Goal: Transaction & Acquisition: Purchase product/service

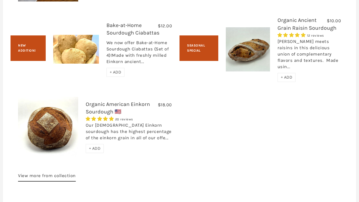
scroll to position [918, 0]
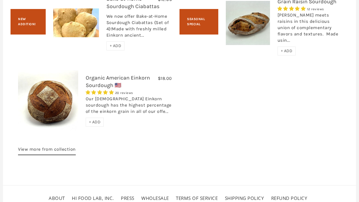
click at [4, 103] on div "1. Bread Not Available $12.00 Hand-Crafted Cultured Butter No reviews We will r…" at bounding box center [179, 14] width 353 height 312
click at [107, 89] on link "Organic American Einkorn Sourdough 🇺🇸" at bounding box center [118, 82] width 64 height 14
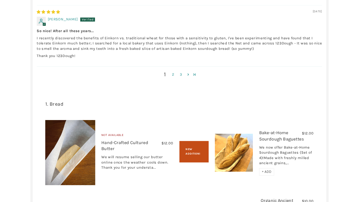
scroll to position [606, 0]
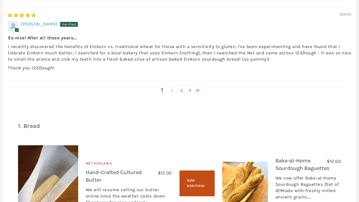
click at [174, 94] on link "2" at bounding box center [172, 90] width 10 height 7
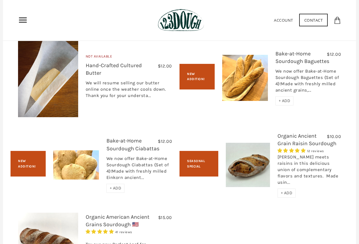
scroll to position [693, 0]
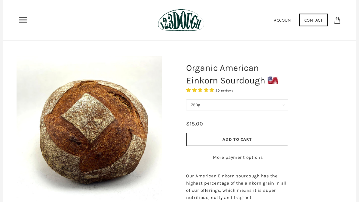
click at [280, 105] on select "750g" at bounding box center [237, 105] width 102 height 11
click at [244, 139] on span "Add to Cart" at bounding box center [237, 139] width 29 height 5
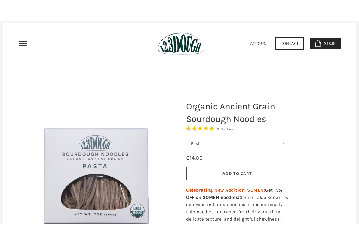
scroll to position [14, 0]
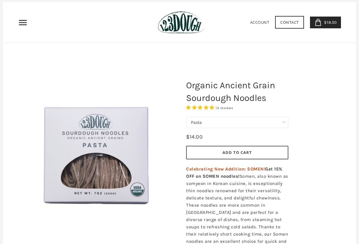
click at [284, 119] on select "Pasta Ramen Somen" at bounding box center [237, 122] width 102 height 11
select select "Somen"
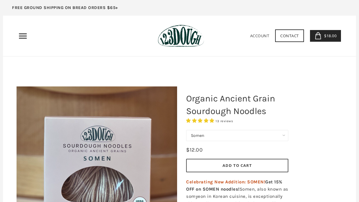
click at [22, 38] on icon "Primary" at bounding box center [23, 36] width 10 height 10
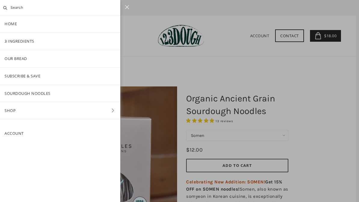
click at [12, 56] on link "Our Bread" at bounding box center [60, 58] width 120 height 17
